Goal: Transaction & Acquisition: Purchase product/service

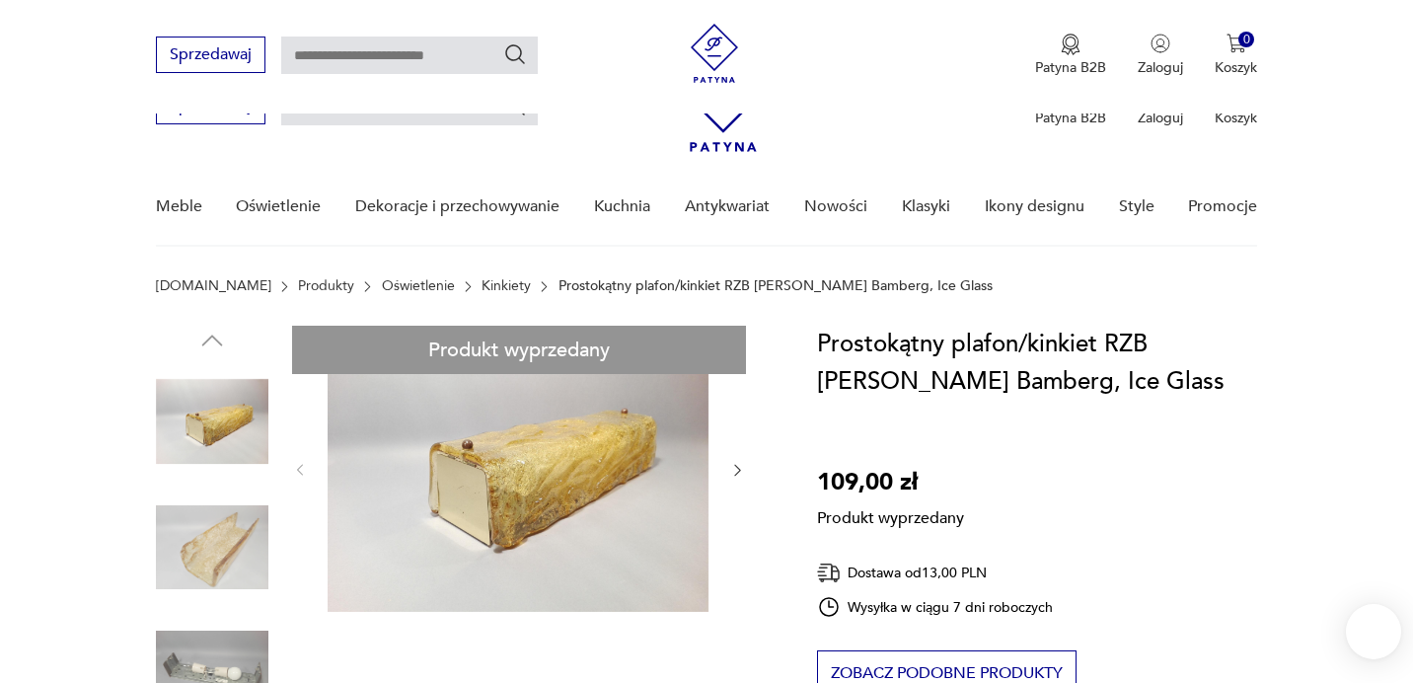
scroll to position [263, 0]
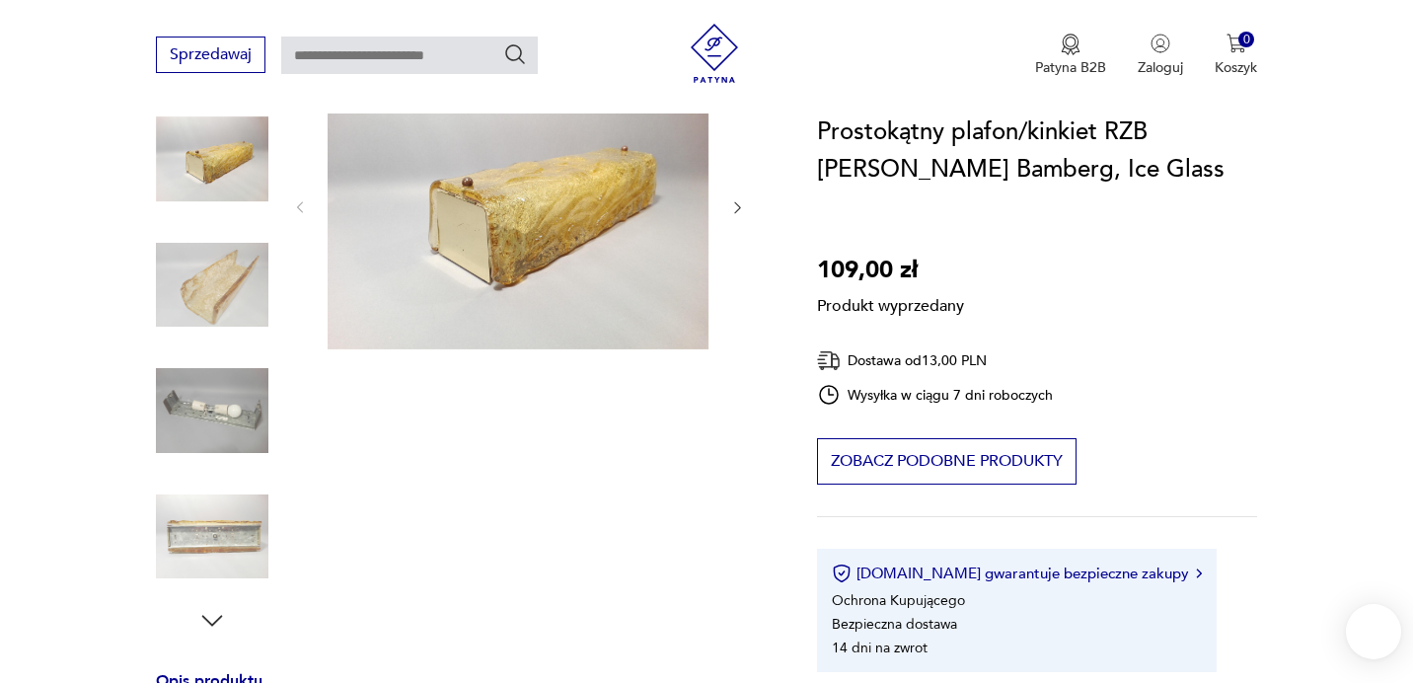
click at [216, 161] on div "Produkt wyprzedany Opis produktu Zjawiskowy, prostokątny plafon/kinkiet wyprodu…" at bounding box center [463, 665] width 614 height 1204
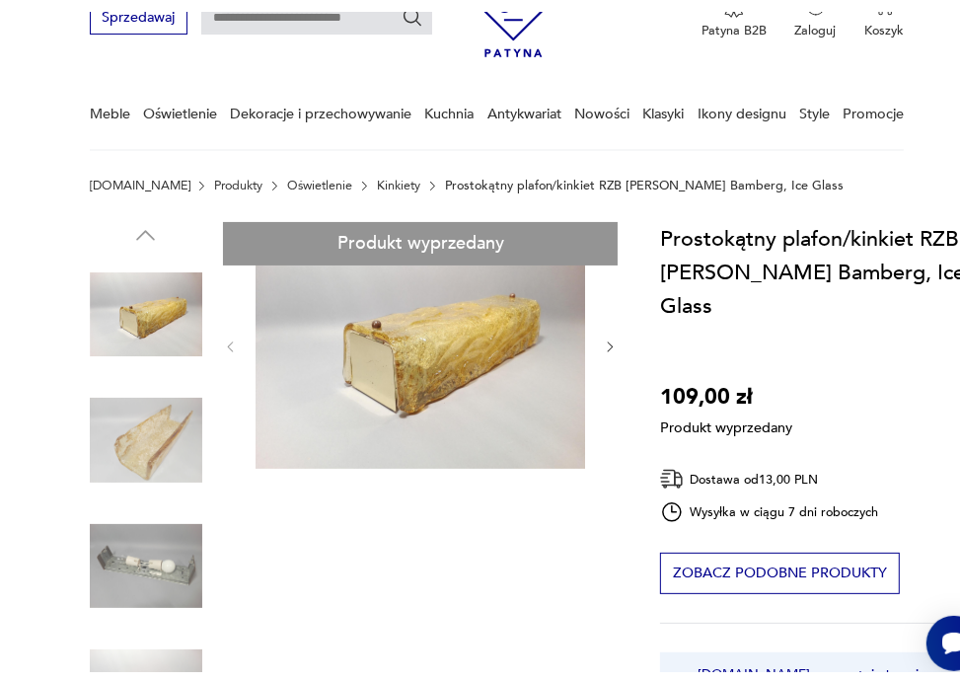
scroll to position [0, 0]
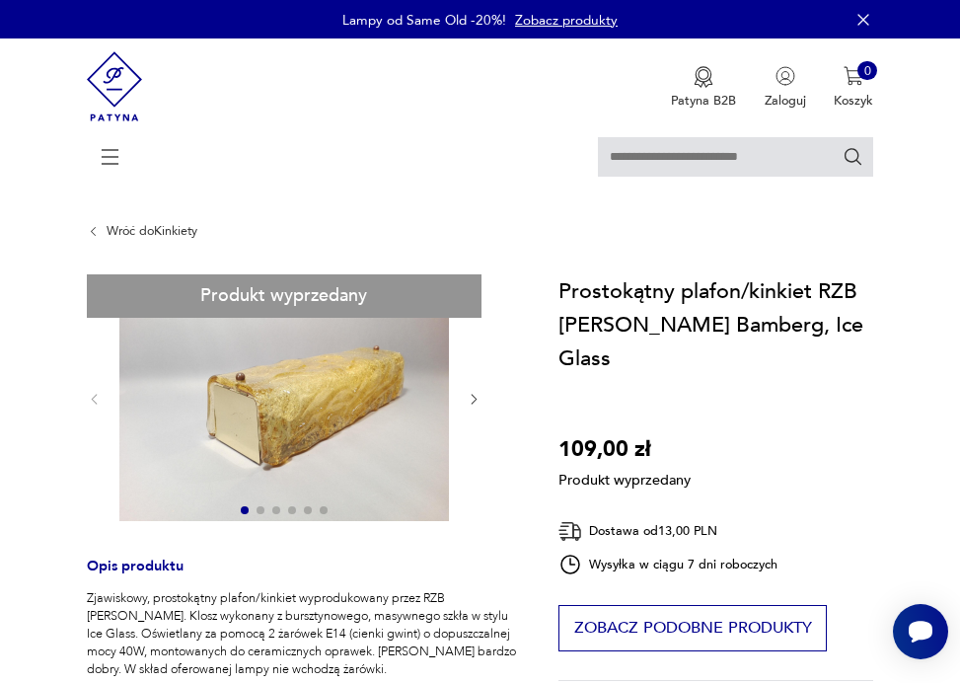
drag, startPoint x: 744, startPoint y: 355, endPoint x: 958, endPoint y: 446, distance: 232.6
